Goal: Transaction & Acquisition: Purchase product/service

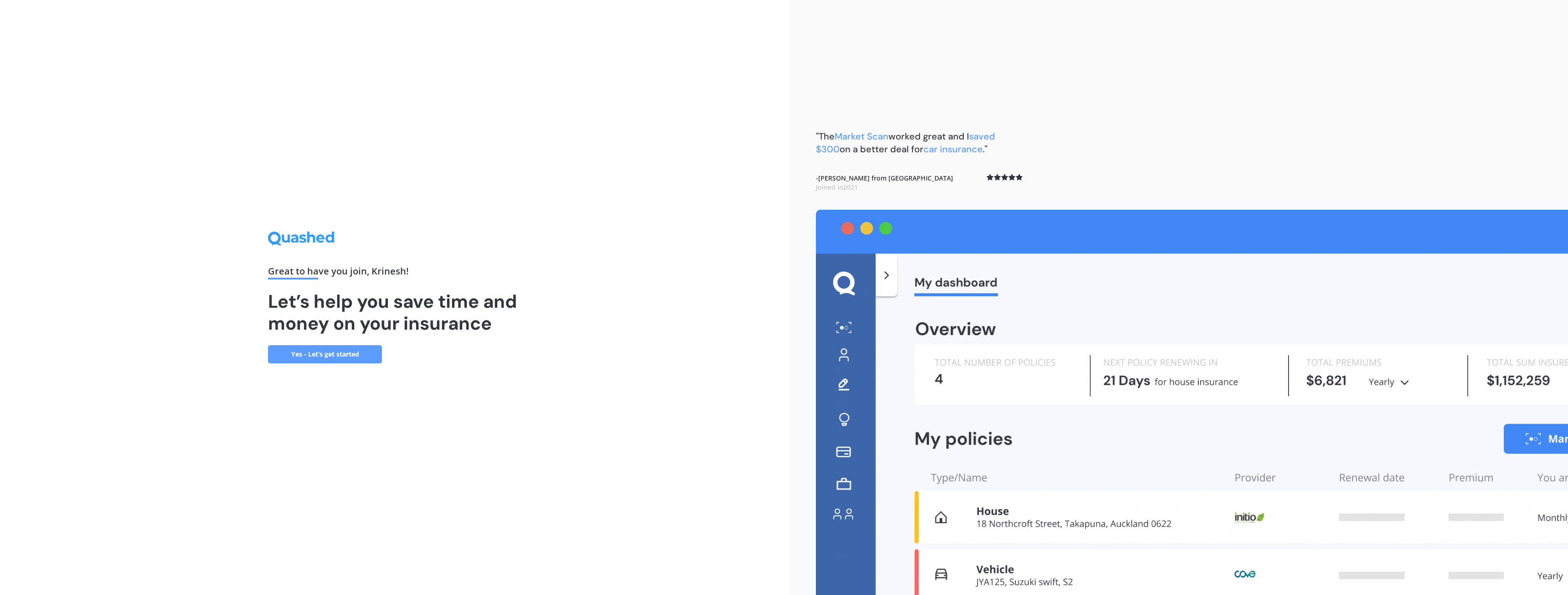
click at [326, 352] on link "Yes - Let’s get started" at bounding box center [324, 354] width 114 height 18
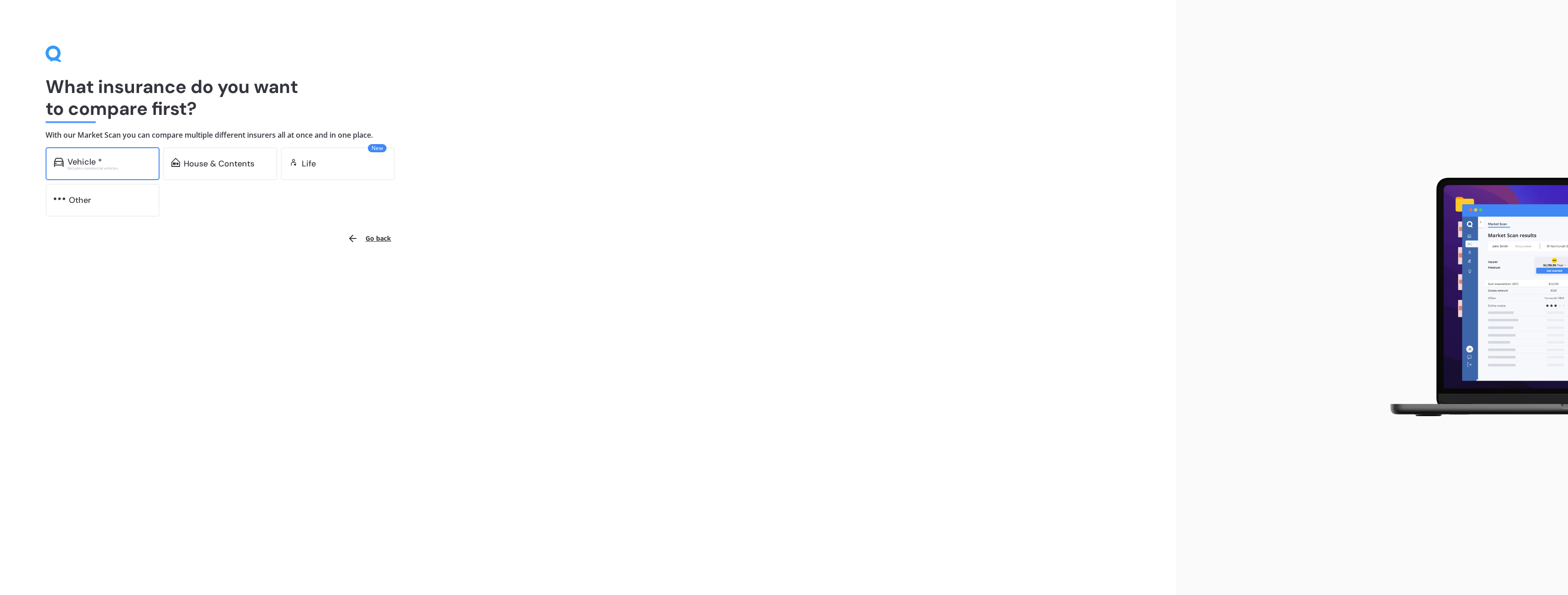
click at [119, 164] on div "Vehicle *" at bounding box center [110, 161] width 84 height 9
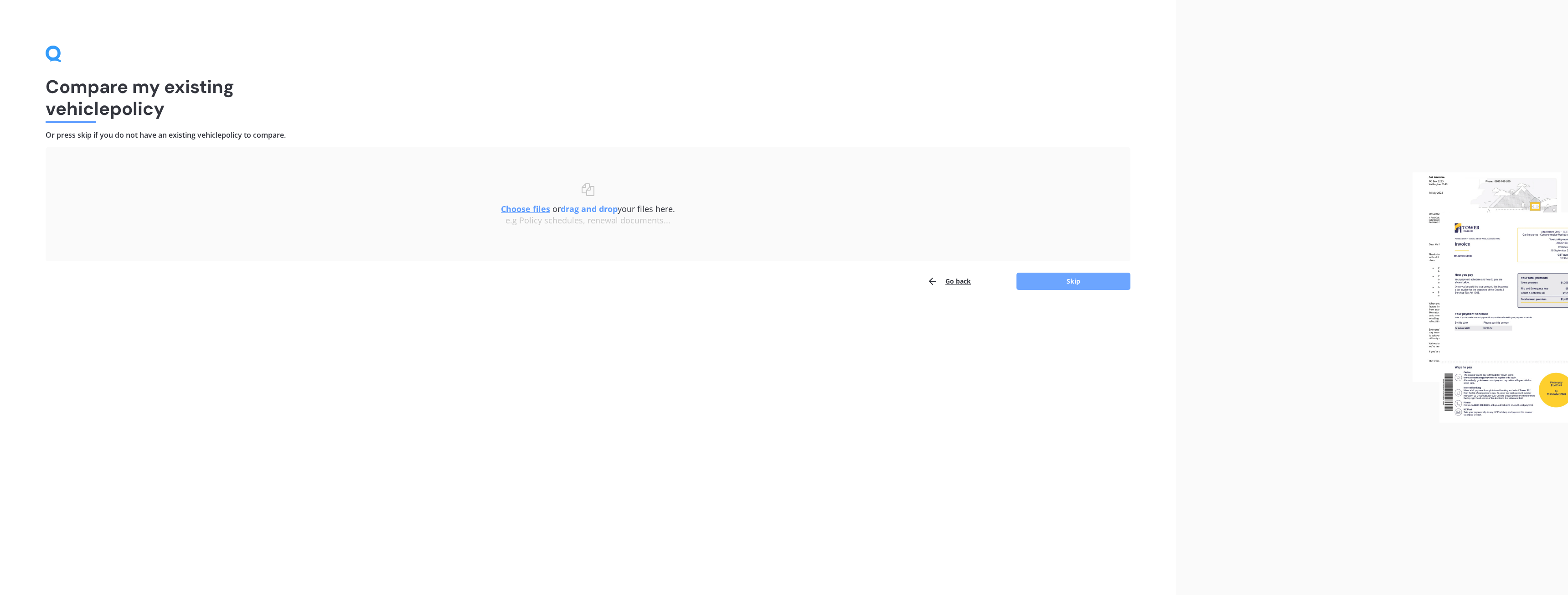
click at [1075, 283] on button "Skip" at bounding box center [1073, 281] width 114 height 17
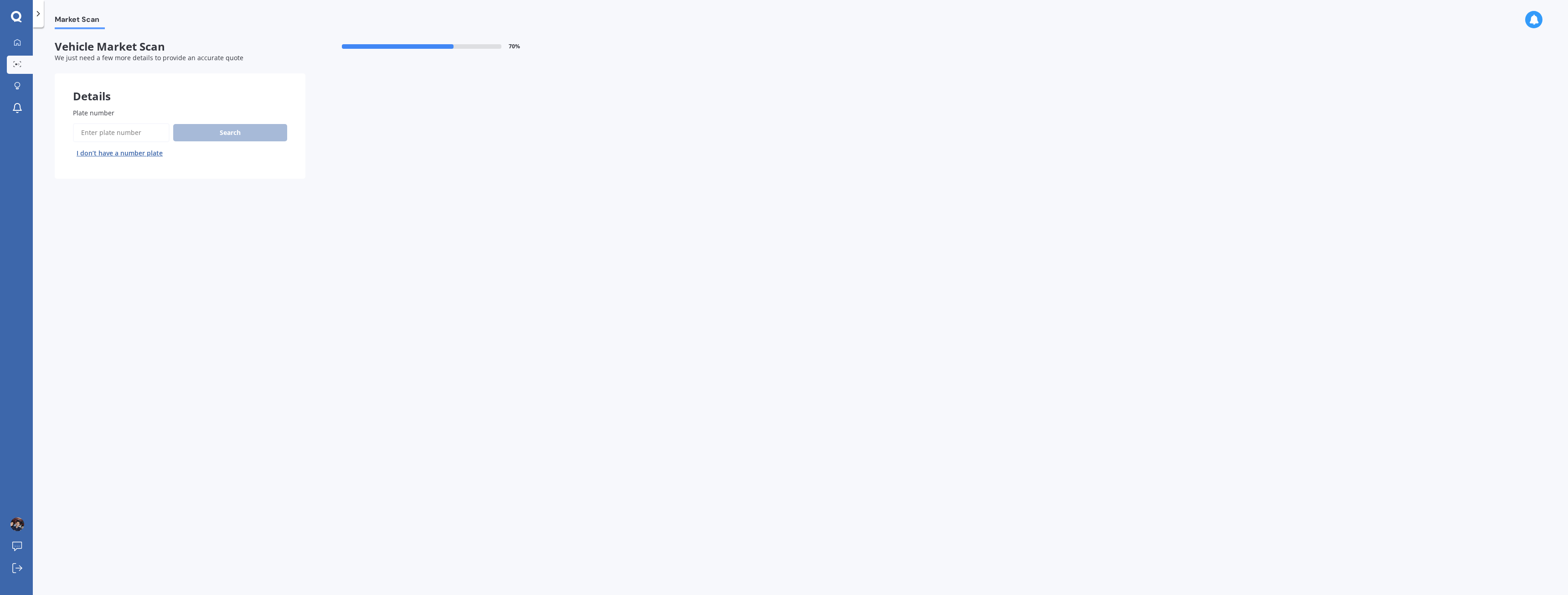
click at [125, 119] on div "Plate number Search I don’t have a number plate" at bounding box center [180, 134] width 214 height 52
click at [127, 132] on input "Plate number" at bounding box center [121, 132] width 97 height 19
type input "PEU891"
click at [0, 0] on button "Next" at bounding box center [0, 0] width 0 height 0
select select "HONDA"
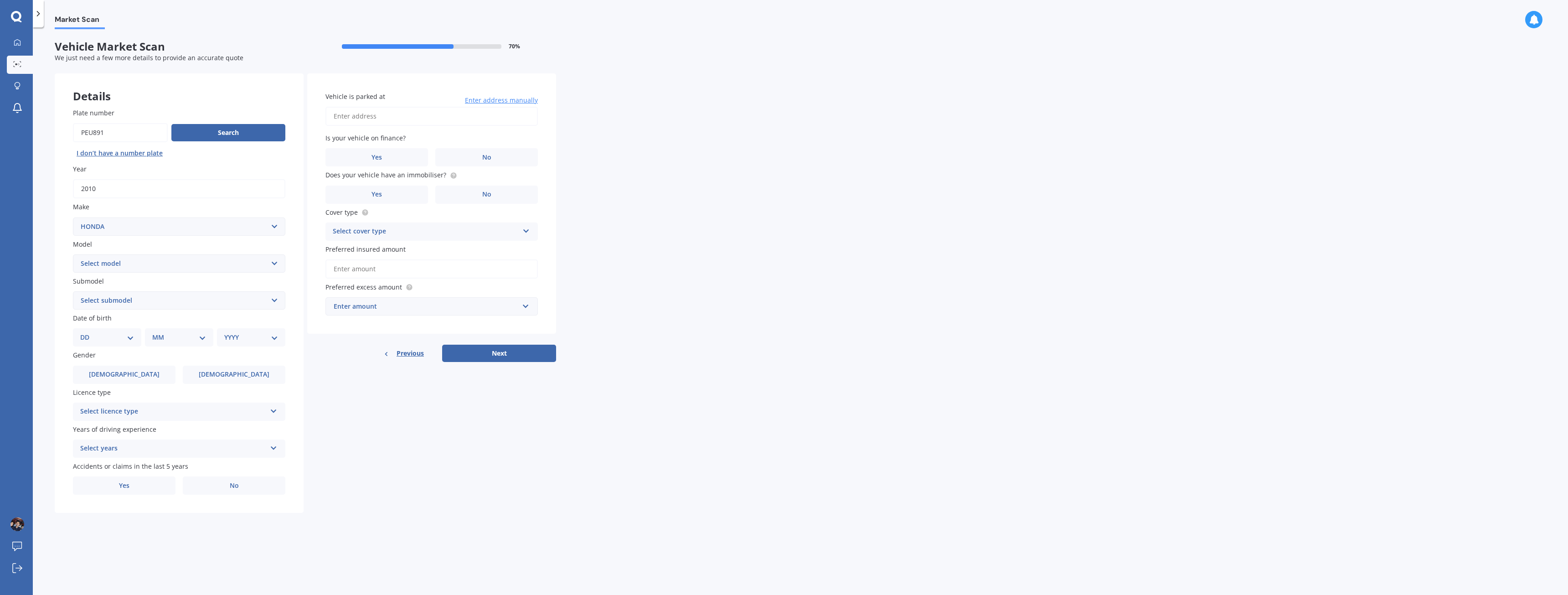
click at [131, 261] on select "Select model Accord Acty Acura Airwave Ascot Avancier Beat Capa City Civic Conc…" at bounding box center [179, 264] width 212 height 18
select select "CR-Z"
click at [73, 255] on select "Select model Accord Acty Acura Airwave Ascot Avancier Beat Capa City Civic Conc…" at bounding box center [179, 264] width 212 height 18
click at [122, 308] on select "Select submodel (All)" at bounding box center [179, 301] width 212 height 18
select select "(ALL)"
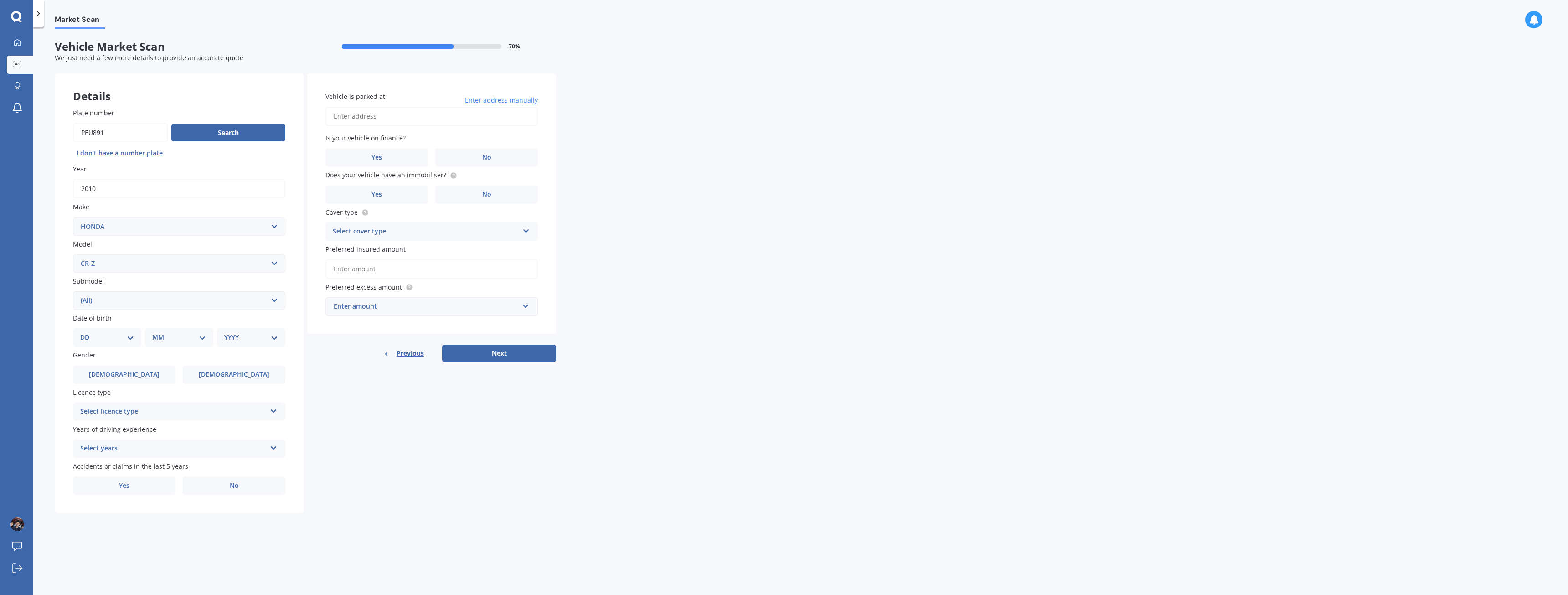
click at [73, 292] on select "Select submodel (All)" at bounding box center [179, 301] width 212 height 18
click at [125, 334] on select "DD 01 02 03 04 05 06 07 08 09 10 11 12 13 14 15 16 17 18 19 20 21 22 23 24 25 2…" at bounding box center [107, 337] width 54 height 10
select select "15"
click at [88, 333] on select "DD 01 02 03 04 05 06 07 08 09 10 11 12 13 14 15 16 17 18 19 20 21 22 23 24 25 2…" at bounding box center [107, 337] width 54 height 10
click at [172, 344] on div "MM 01 02 03 04 05 06 07 08 09 10 11 12" at bounding box center [181, 337] width 65 height 18
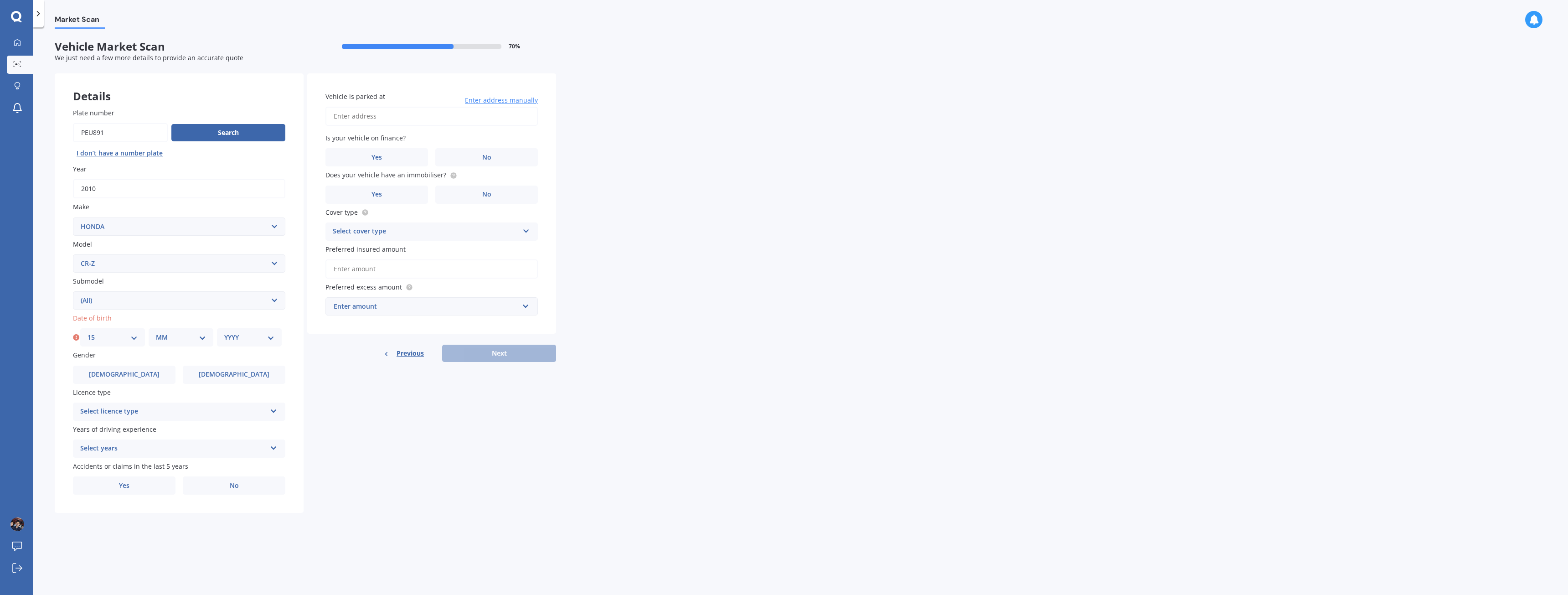
click at [176, 331] on div "MM 01 02 03 04 05 06 07 08 09 10 11 12" at bounding box center [181, 337] width 65 height 18
click at [175, 337] on select "MM 01 02 03 04 05 06 07 08 09 10 11 12" at bounding box center [181, 337] width 50 height 10
select select "02"
click at [156, 333] on select "MM 01 02 03 04 05 06 07 08 09 10 11 12" at bounding box center [181, 337] width 50 height 10
click at [256, 337] on select "YYYY 2025 2024 2023 2022 2021 2020 2019 2018 2017 2016 2015 2014 2013 2012 2011…" at bounding box center [249, 337] width 50 height 10
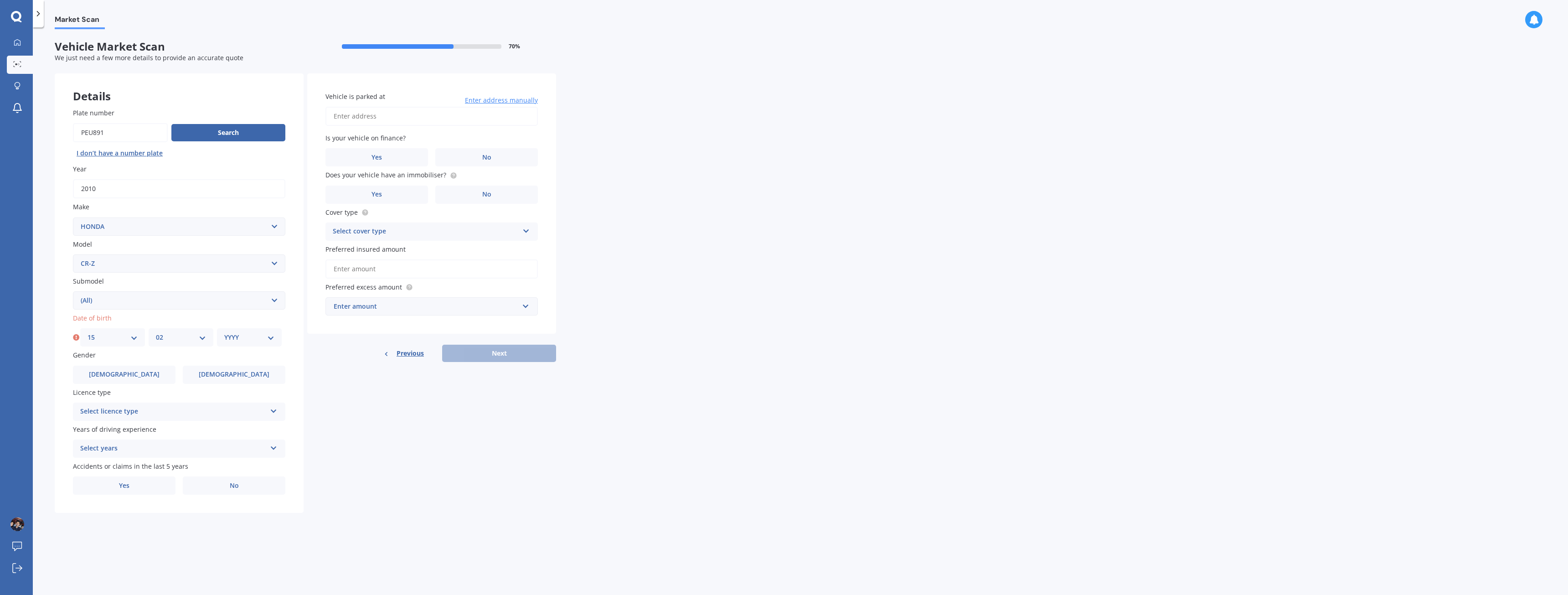
select select "2000"
click at [224, 333] on select "YYYY 2025 2024 2023 2022 2021 2020 2019 2018 2017 2016 2015 2014 2013 2012 2011…" at bounding box center [249, 337] width 50 height 10
click at [163, 381] on label "Male" at bounding box center [124, 375] width 102 height 18
click at [0, 0] on input "Male" at bounding box center [0, 0] width 0 height 0
click at [200, 417] on div "Select licence type" at bounding box center [173, 412] width 186 height 11
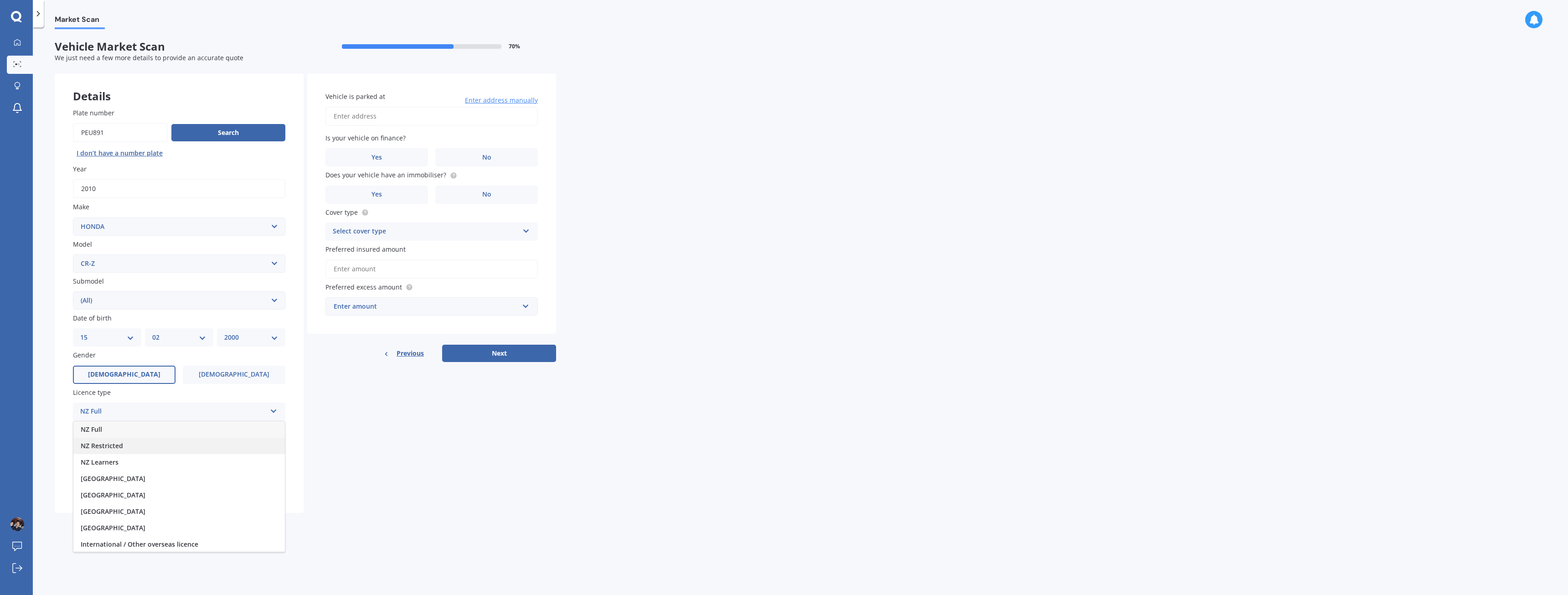
click at [161, 446] on div "NZ Restricted" at bounding box center [179, 446] width 211 height 16
click at [163, 431] on label "Years of driving experience" at bounding box center [177, 429] width 209 height 10
click at [163, 446] on div "Select years" at bounding box center [173, 449] width 186 height 11
click at [135, 468] on div "5 or more years" at bounding box center [179, 466] width 211 height 16
click at [215, 484] on label "No" at bounding box center [234, 486] width 102 height 18
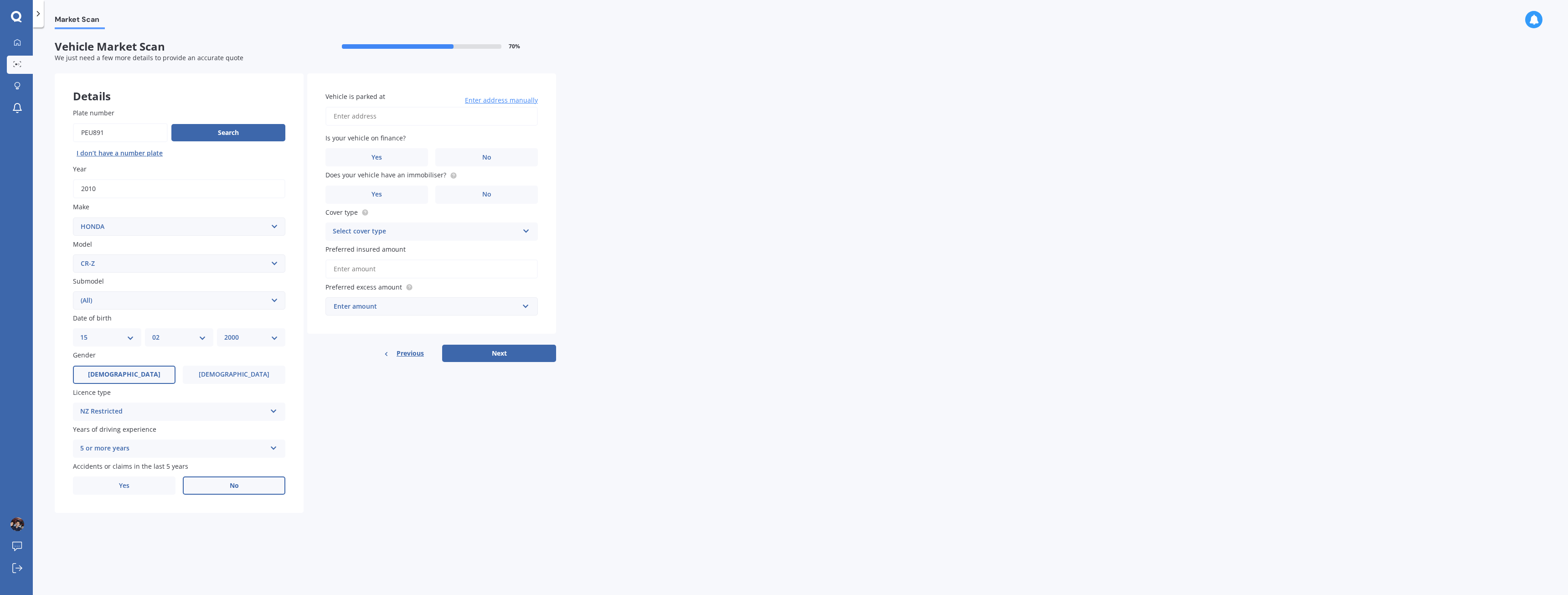
click at [0, 0] on input "No" at bounding box center [0, 0] width 0 height 0
click at [367, 124] on input "Vehicle is parked at" at bounding box center [432, 116] width 212 height 19
drag, startPoint x: 455, startPoint y: 117, endPoint x: 719, endPoint y: 124, distance: 264.1
click at [719, 124] on div "Market Scan Vehicle Market Scan 70 % We just need a few more details to provide…" at bounding box center [800, 313] width 1535 height 568
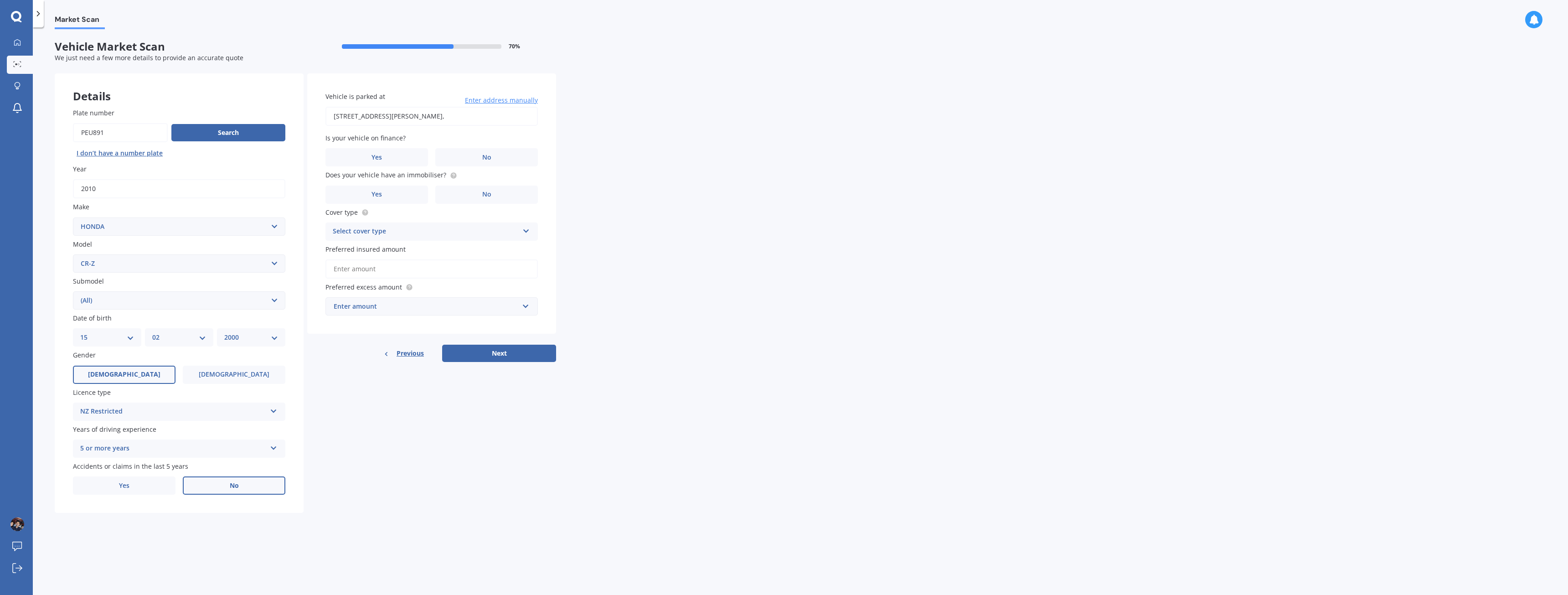
scroll to position [0, 0]
type input "26 Marshall Laing Avenue, Mount Roskill, Auckland 1041"
click at [460, 162] on label "No" at bounding box center [486, 157] width 102 height 18
click at [0, 0] on input "No" at bounding box center [0, 0] width 0 height 0
click at [463, 192] on label "No" at bounding box center [486, 195] width 102 height 18
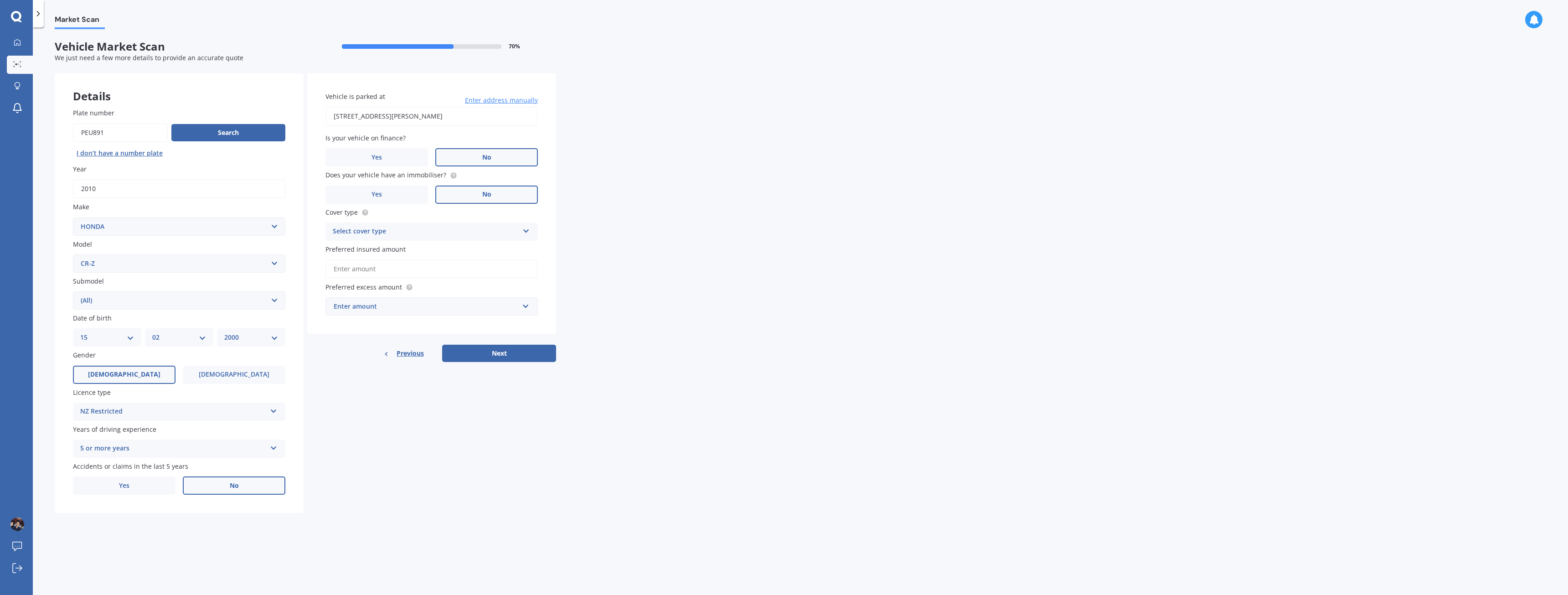
click at [0, 0] on input "No" at bounding box center [0, 0] width 0 height 0
click at [402, 197] on label "Yes" at bounding box center [377, 195] width 102 height 18
click at [0, 0] on input "Yes" at bounding box center [0, 0] width 0 height 0
click at [416, 231] on div "Select cover type" at bounding box center [426, 231] width 186 height 11
click at [390, 248] on div "Comprehensive" at bounding box center [431, 249] width 211 height 16
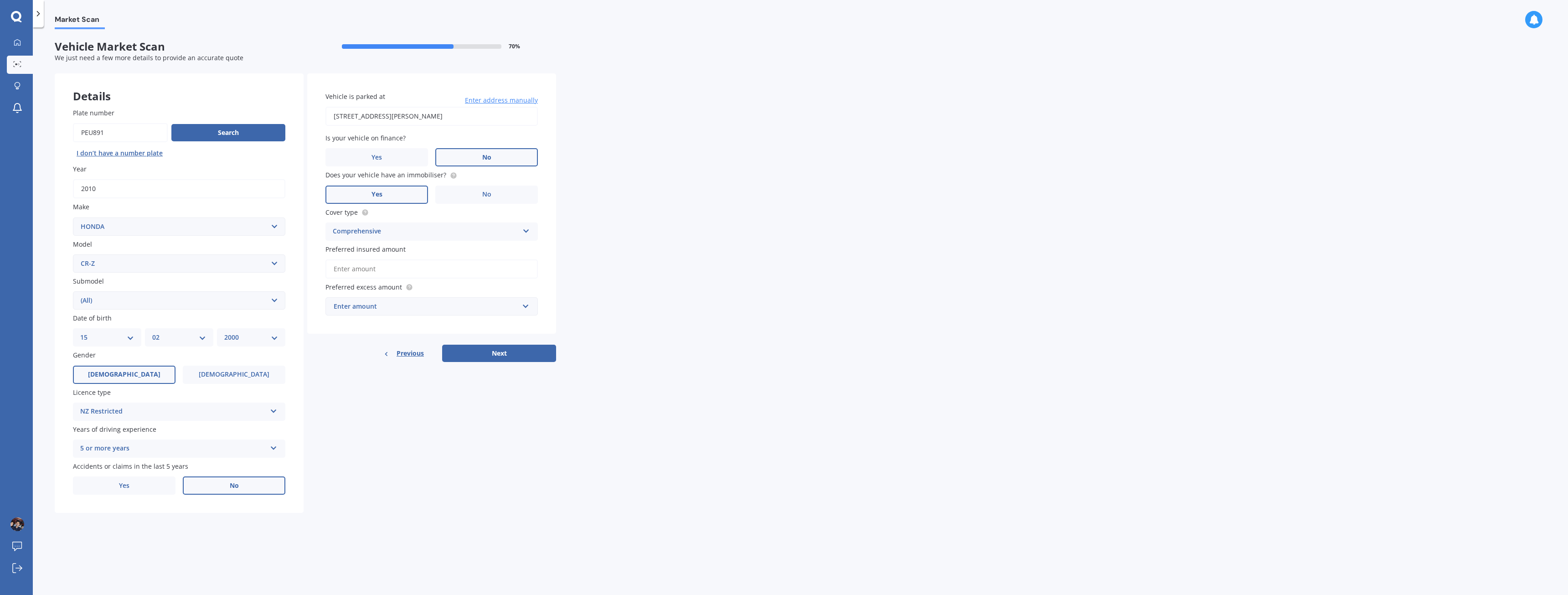
click at [419, 268] on input "Preferred insured amount" at bounding box center [432, 269] width 212 height 19
type input "$7,000"
click at [643, 259] on div "Market Scan Vehicle Market Scan 70 % We just need a few more details to provide…" at bounding box center [800, 313] width 1535 height 568
click at [494, 328] on div "Enter amount" at bounding box center [426, 323] width 185 height 10
click at [395, 353] on div "$400" at bounding box center [431, 358] width 211 height 17
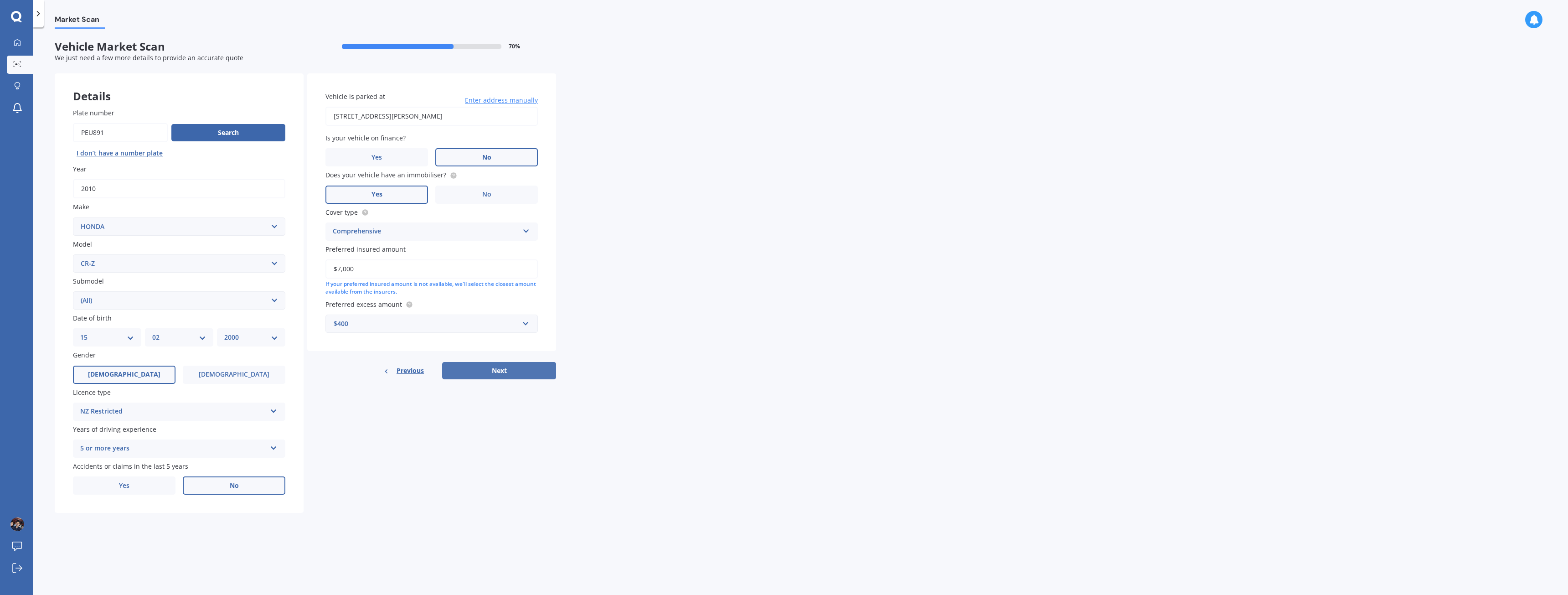
click at [494, 368] on button "Next" at bounding box center [499, 371] width 114 height 17
select select "15"
select select "02"
select select "2000"
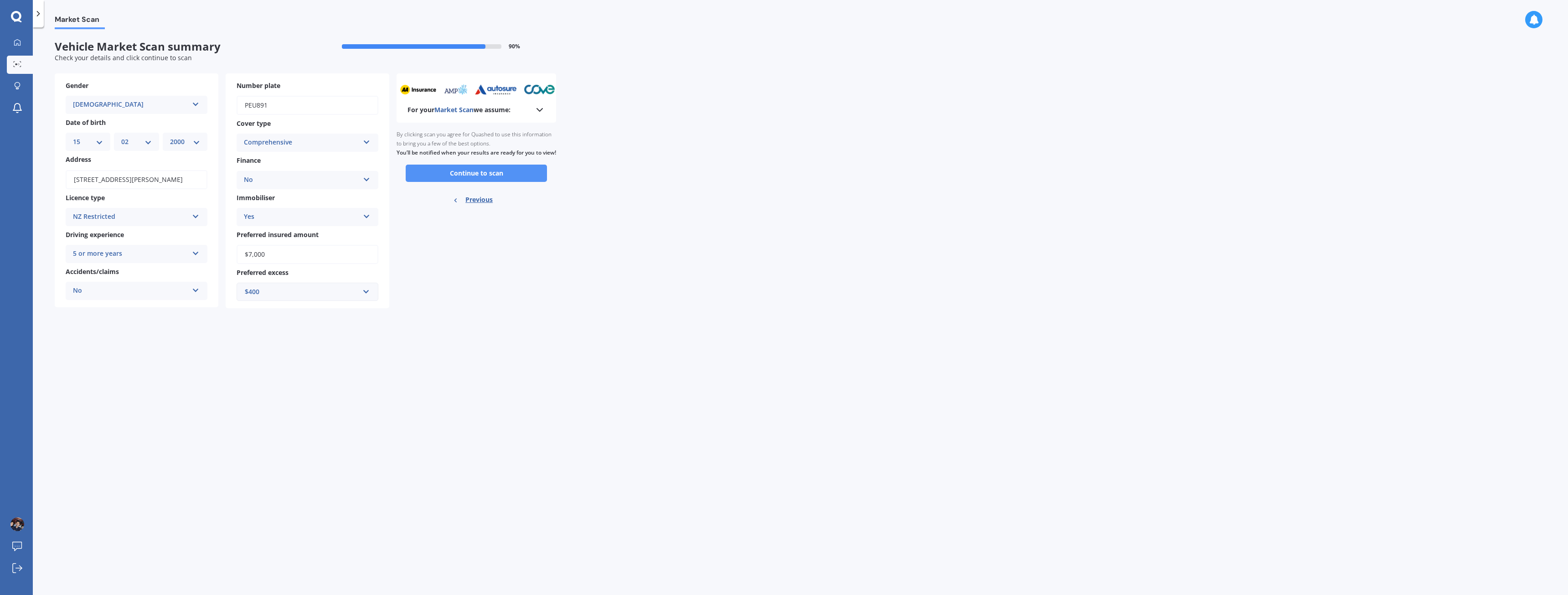
click at [482, 181] on button "Continue to scan" at bounding box center [476, 173] width 141 height 17
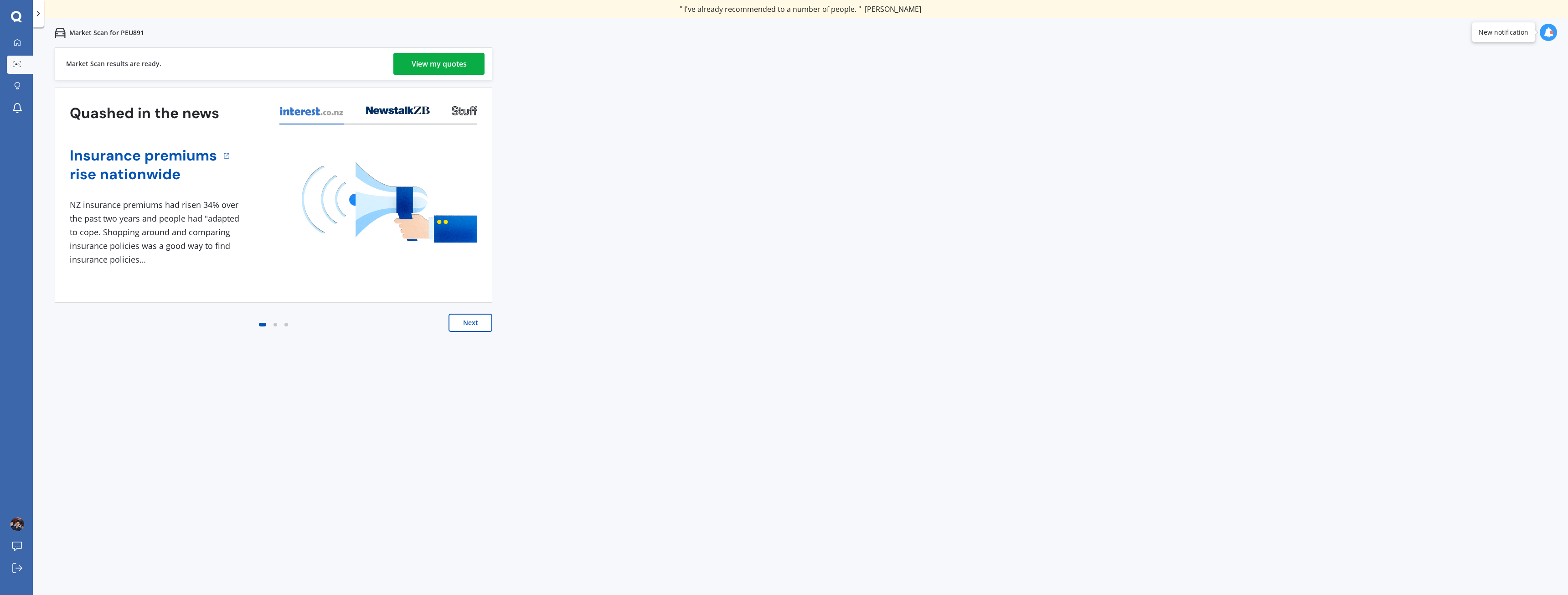
click at [467, 320] on button "Next" at bounding box center [471, 323] width 44 height 18
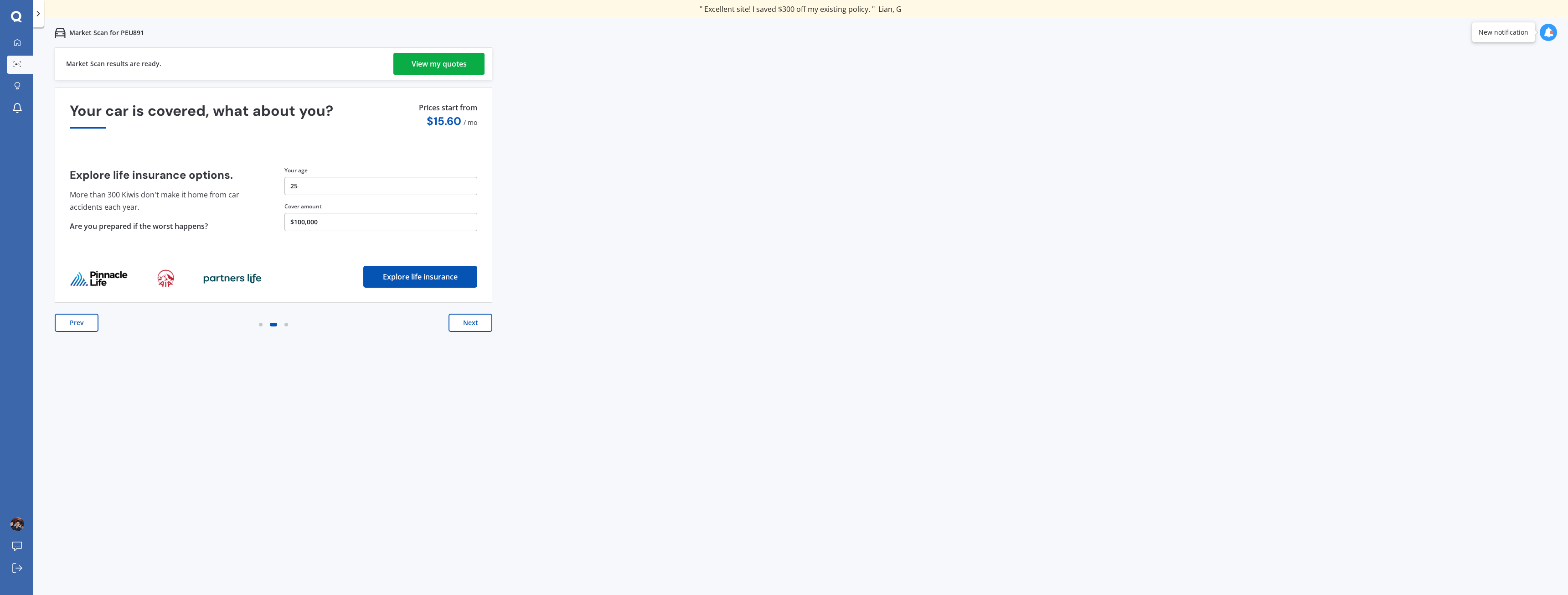
click at [75, 324] on button "Prev" at bounding box center [77, 323] width 44 height 18
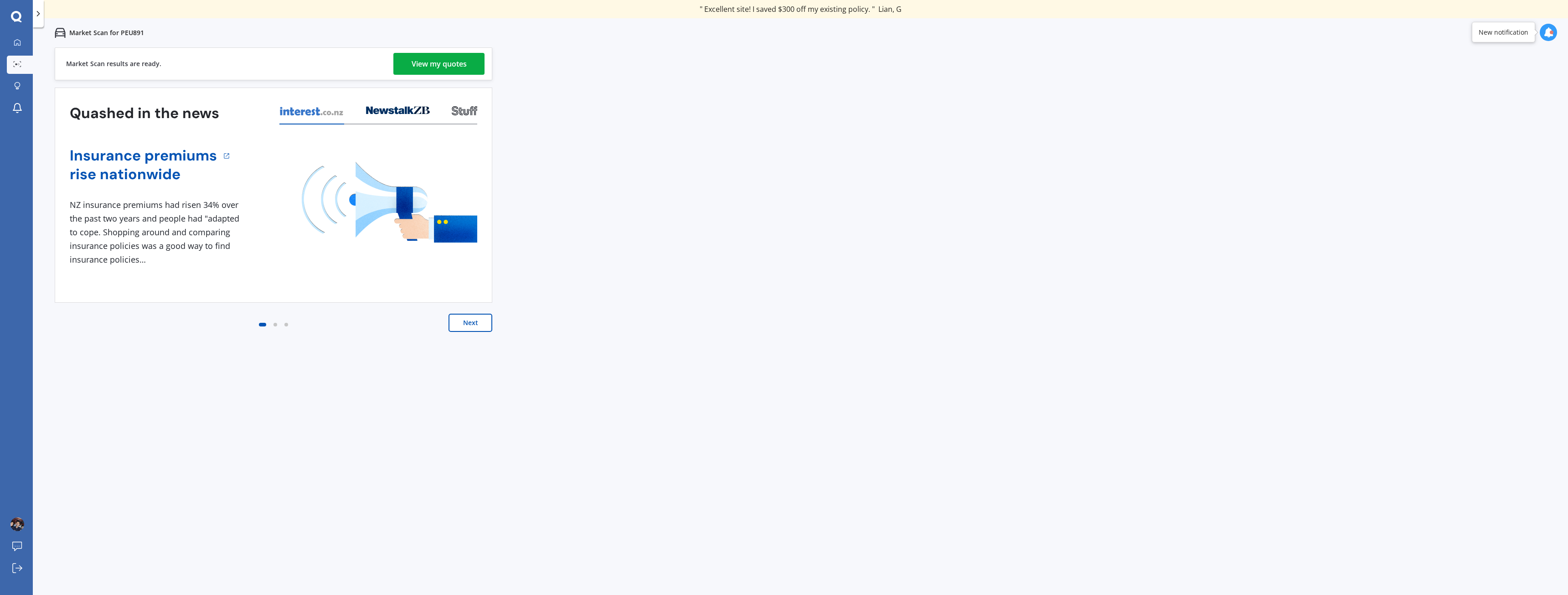
click at [459, 316] on button "Next" at bounding box center [471, 323] width 44 height 18
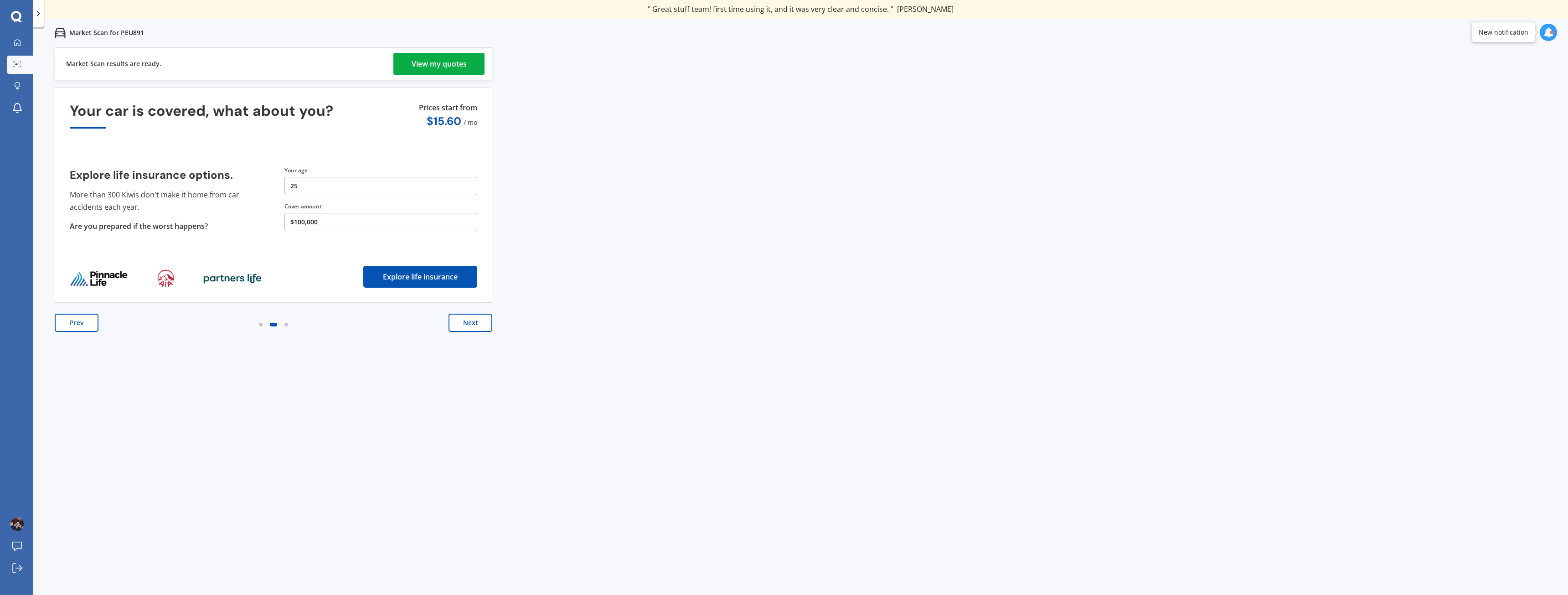
click at [457, 319] on button "Next" at bounding box center [471, 323] width 44 height 18
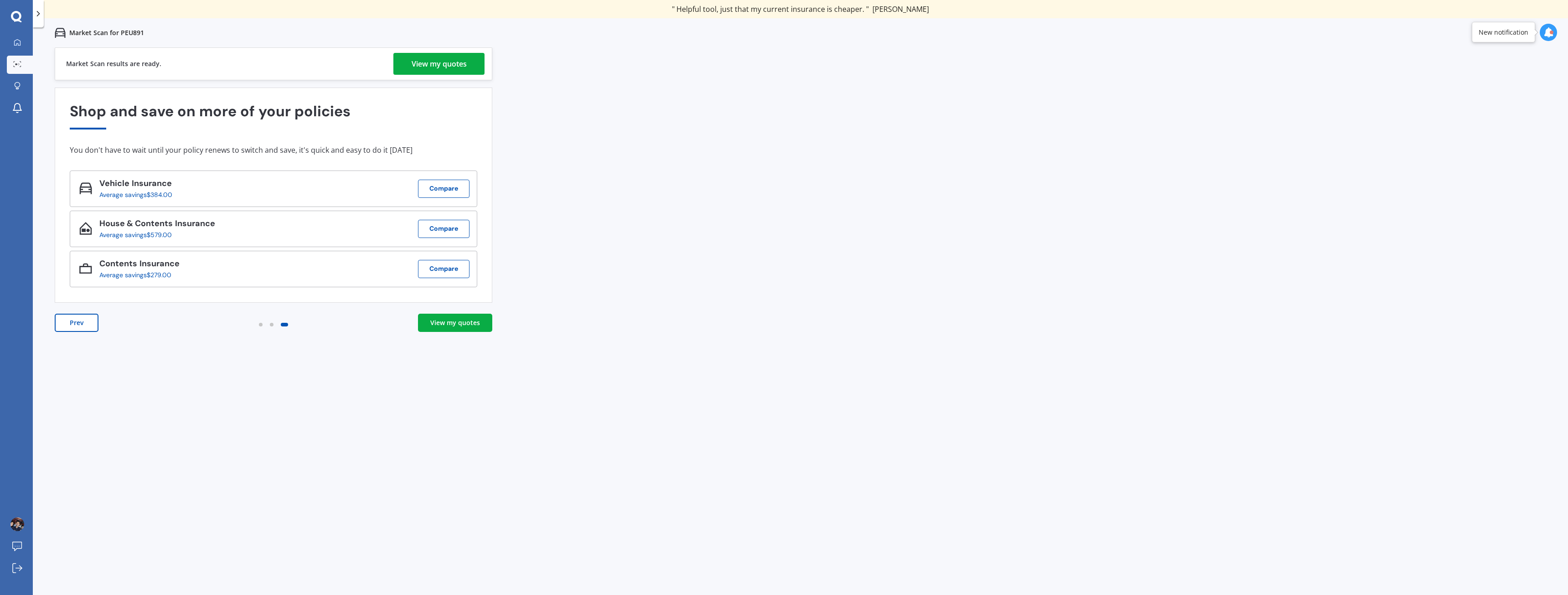
click at [449, 330] on link "View my quotes" at bounding box center [455, 323] width 74 height 18
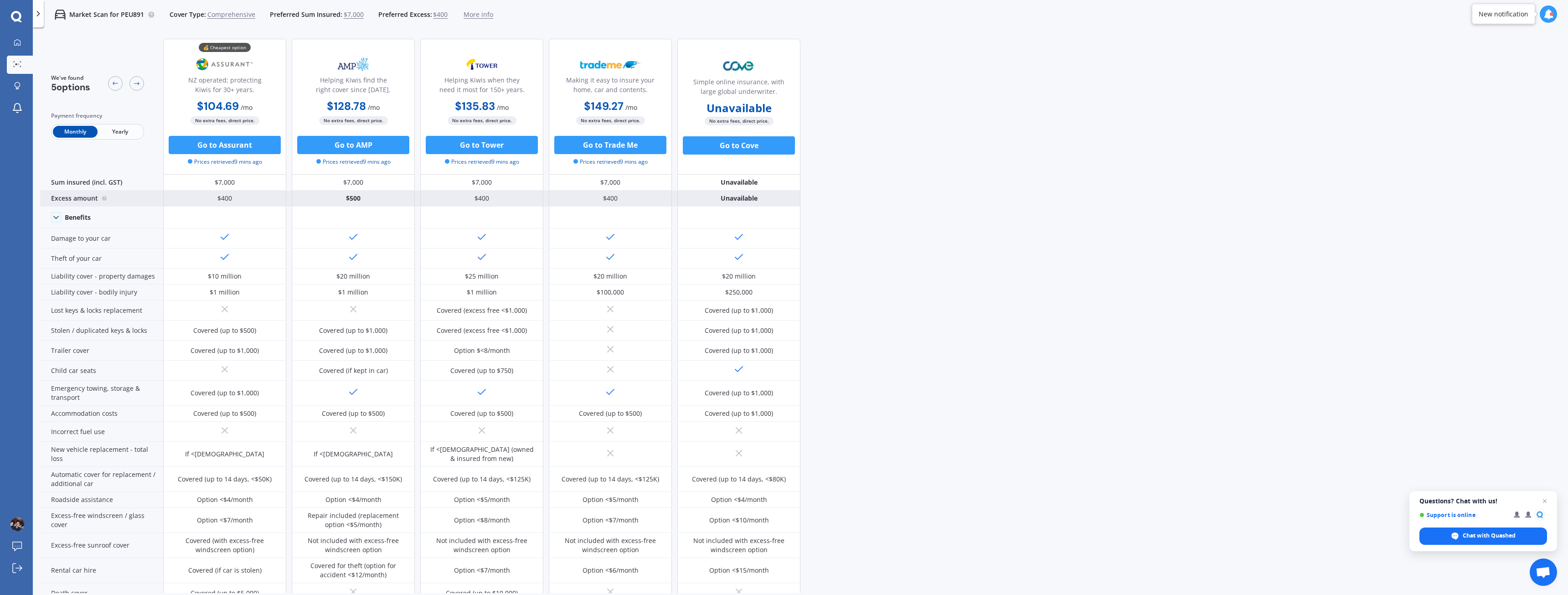
click at [70, 200] on div "Excess amount" at bounding box center [102, 199] width 123 height 16
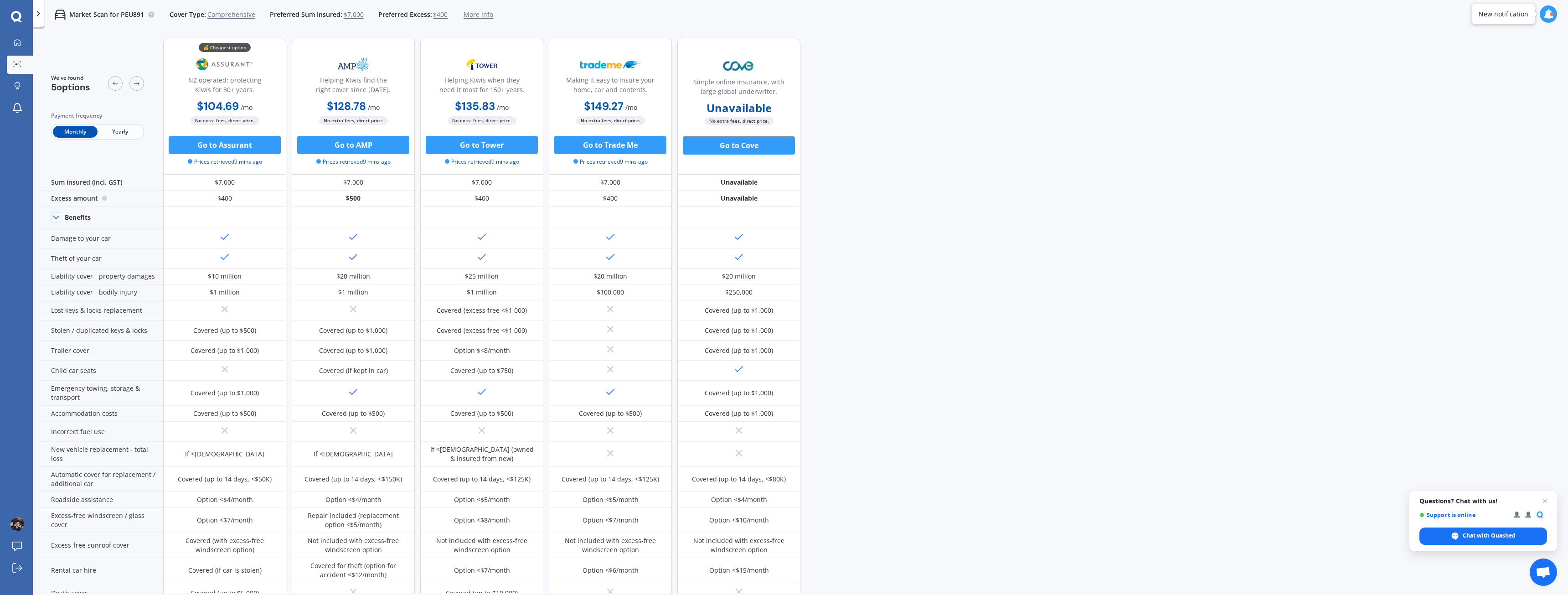
drag, startPoint x: 1166, startPoint y: 191, endPoint x: 1162, endPoint y: 182, distance: 9.8
click at [1166, 190] on div "We've found 5 options Payment frequency Monthly Yearly 💰 Cheapest option NZ ope…" at bounding box center [804, 312] width 1528 height 562
click at [962, 409] on div "We've found 5 options Payment frequency Monthly Yearly 💰 Cheapest option NZ ope…" at bounding box center [804, 312] width 1528 height 562
click at [919, 237] on div "We've found 5 options Payment frequency Monthly Yearly 💰 Cheapest option NZ ope…" at bounding box center [804, 312] width 1528 height 562
drag, startPoint x: 250, startPoint y: 63, endPoint x: 236, endPoint y: 65, distance: 14.1
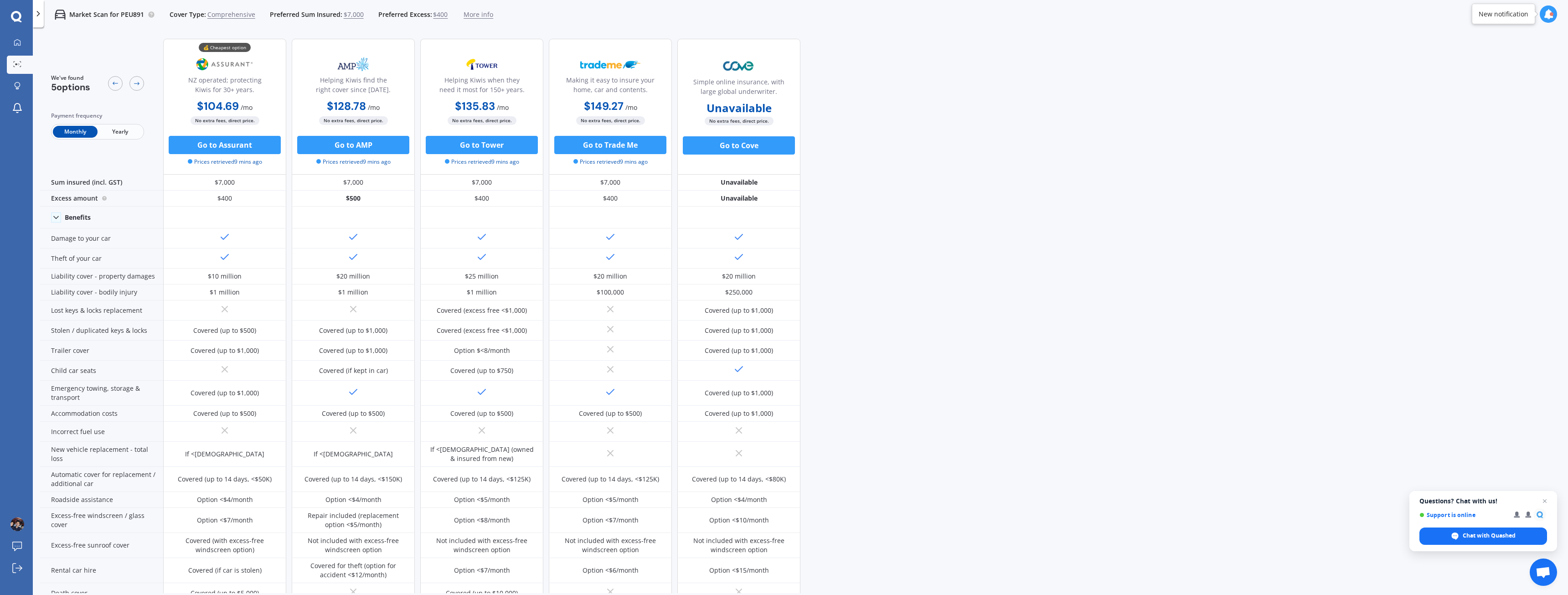
click at [236, 65] on div "💰 Cheapest option NZ operated; protecting Kiwis for 30+ years." at bounding box center [225, 76] width 108 height 45
